Goal: Information Seeking & Learning: Learn about a topic

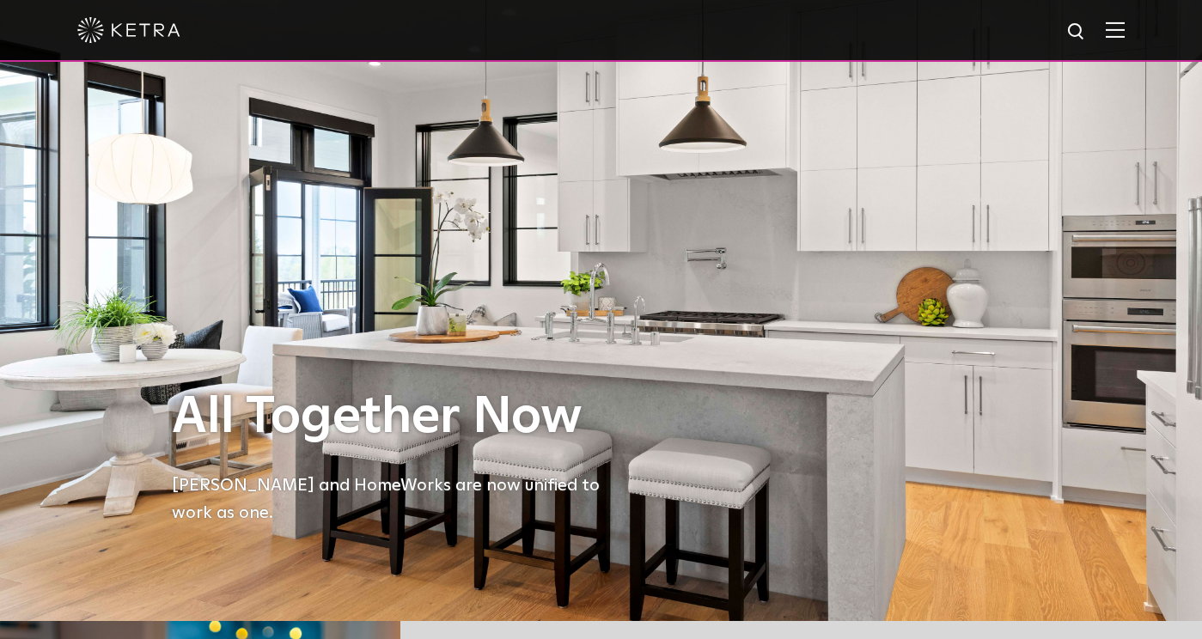
scroll to position [3, 0]
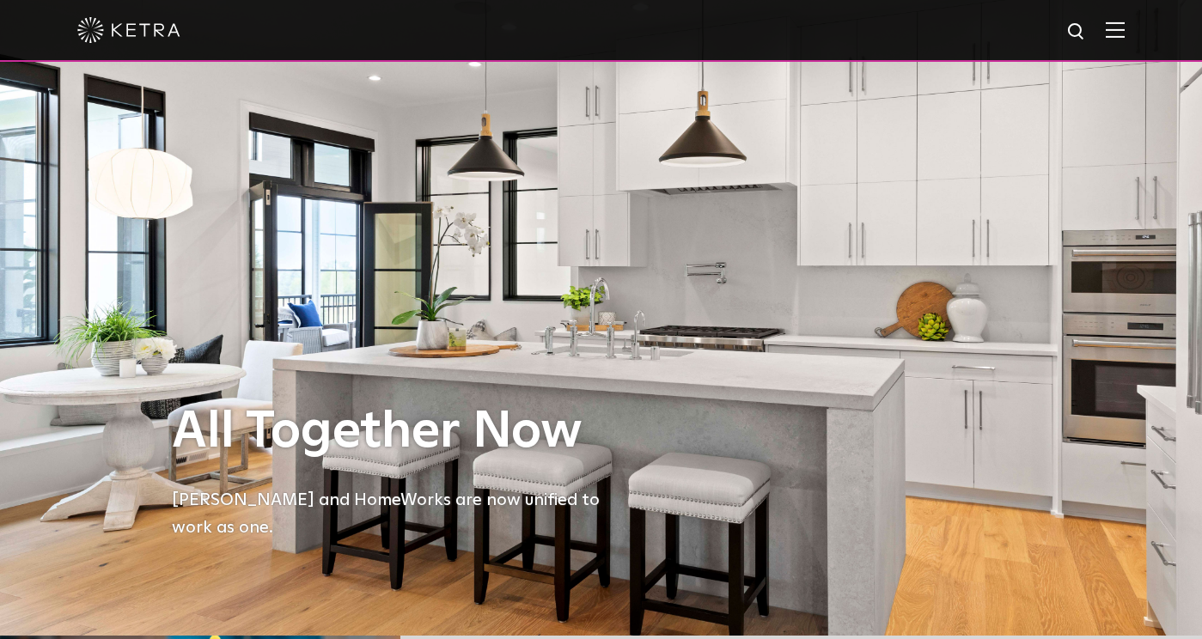
click at [1118, 28] on img at bounding box center [1114, 29] width 19 height 16
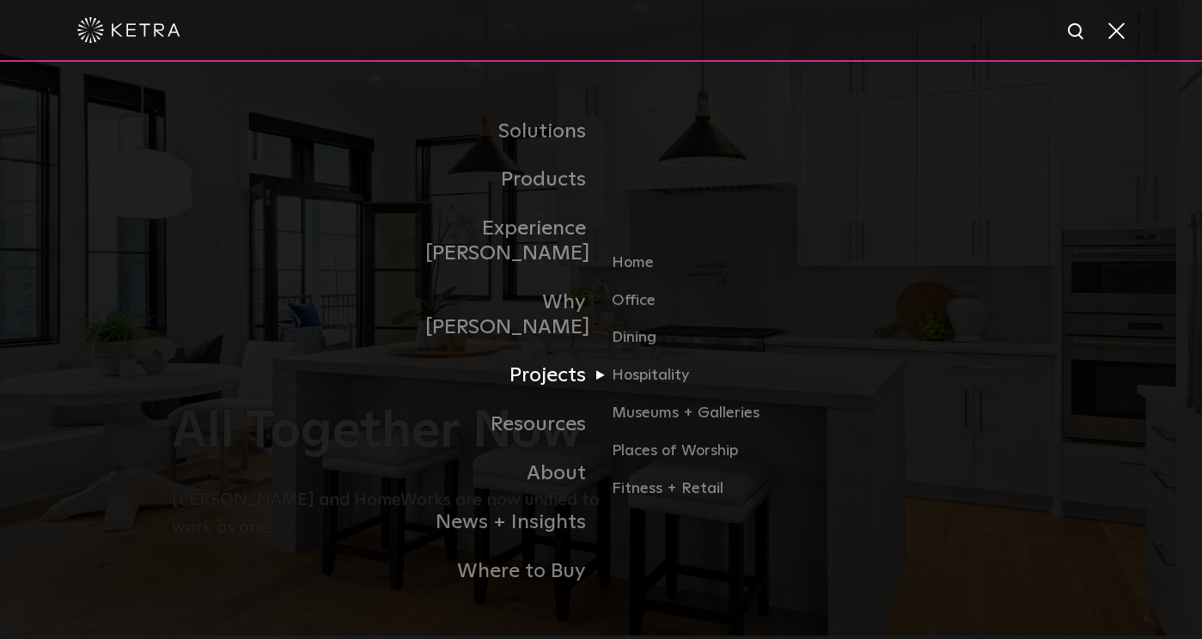
click at [557, 351] on link "Projects" at bounding box center [513, 375] width 176 height 49
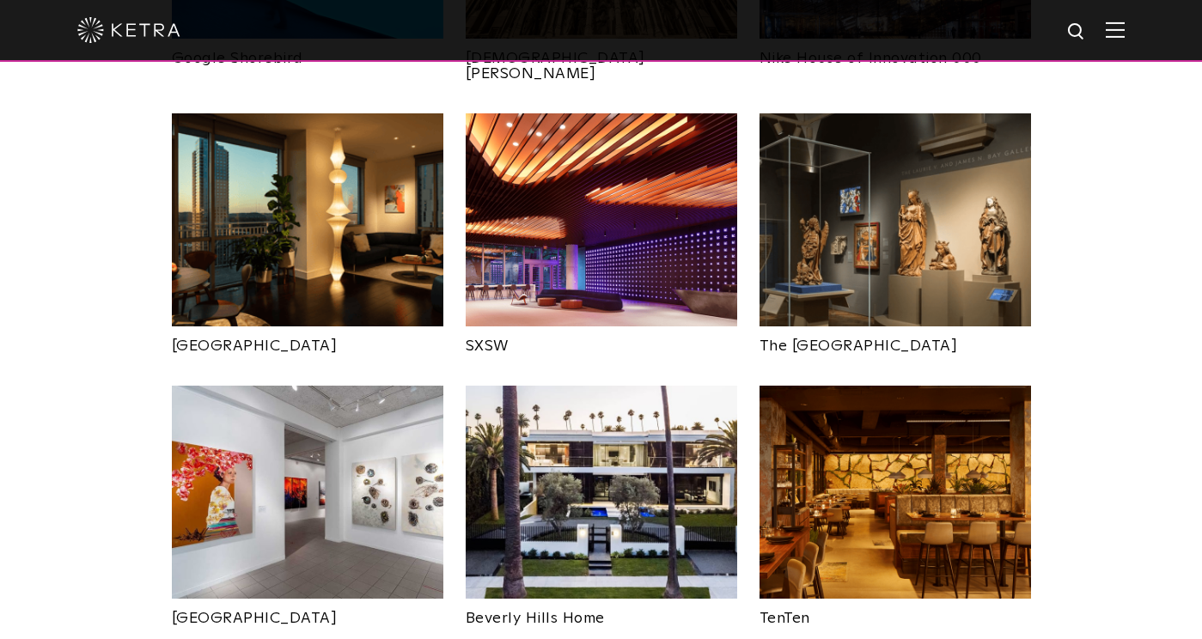
scroll to position [1550, 0]
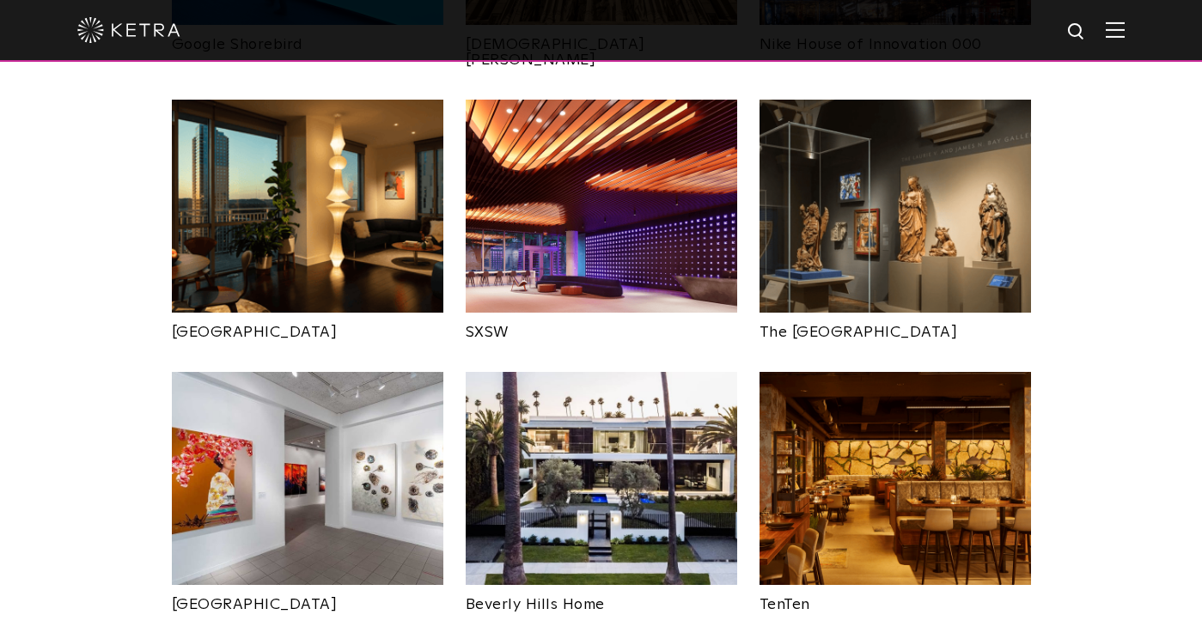
click at [285, 432] on img at bounding box center [307, 478] width 271 height 213
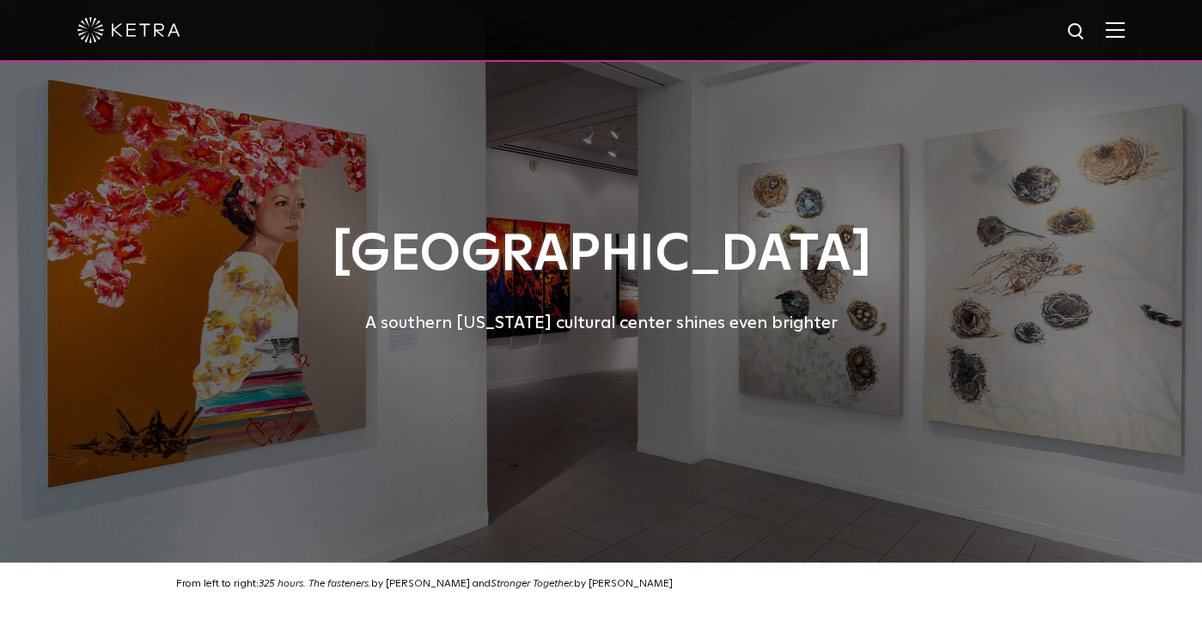
click at [1117, 36] on img at bounding box center [1114, 29] width 19 height 16
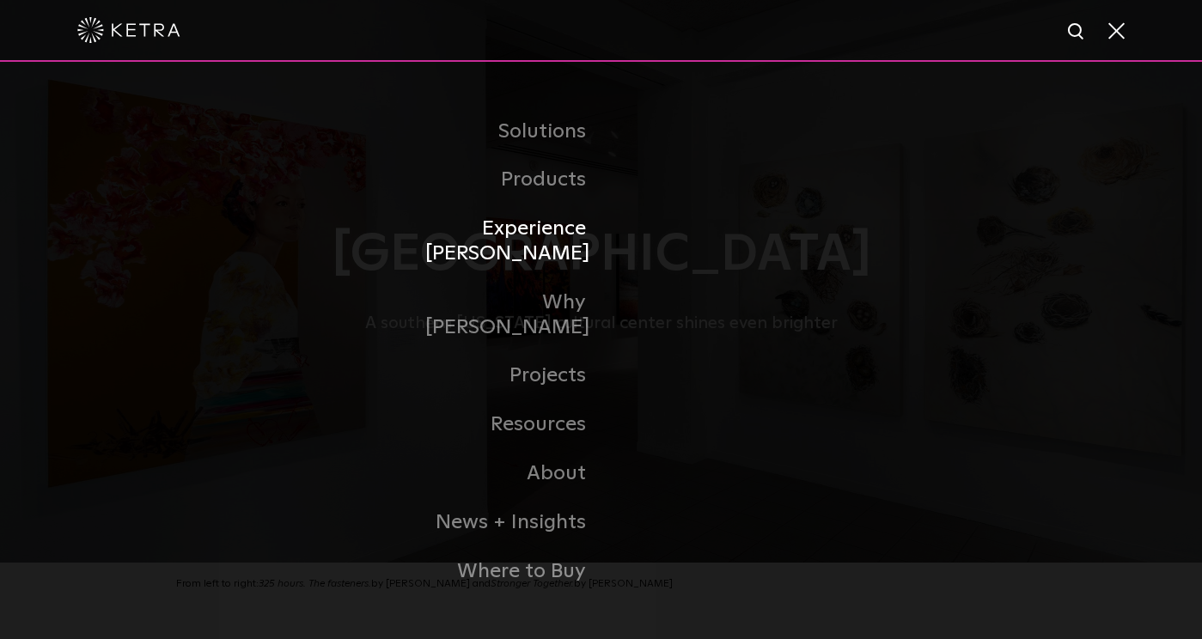
click at [577, 258] on link "Experience [PERSON_NAME]" at bounding box center [513, 241] width 176 height 74
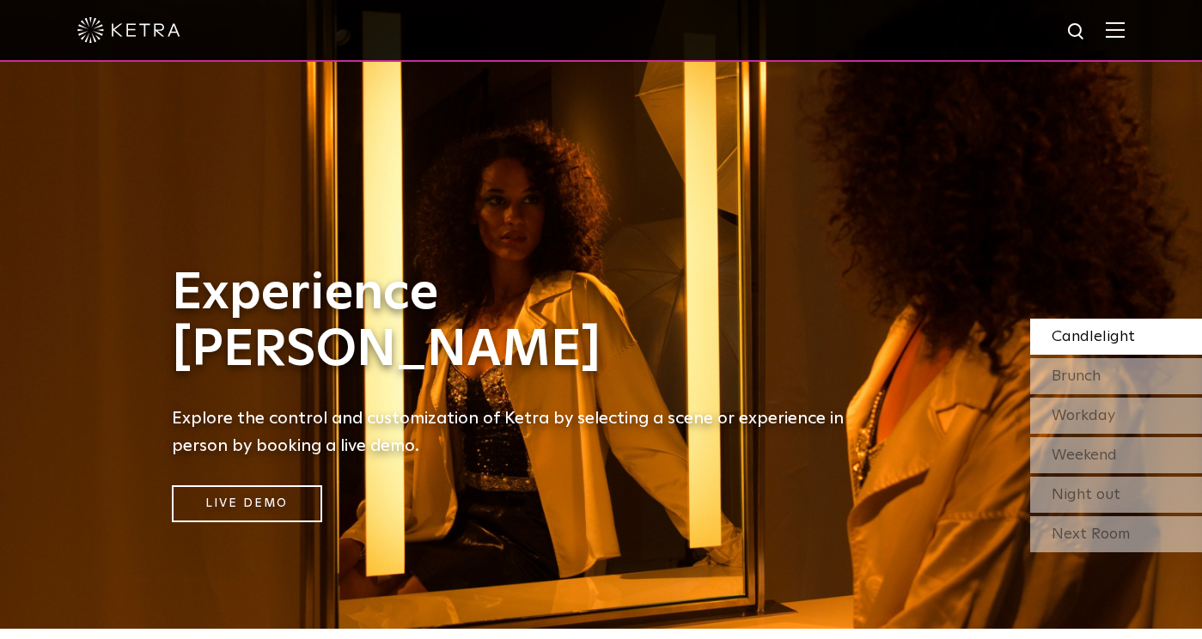
scroll to position [23, 0]
